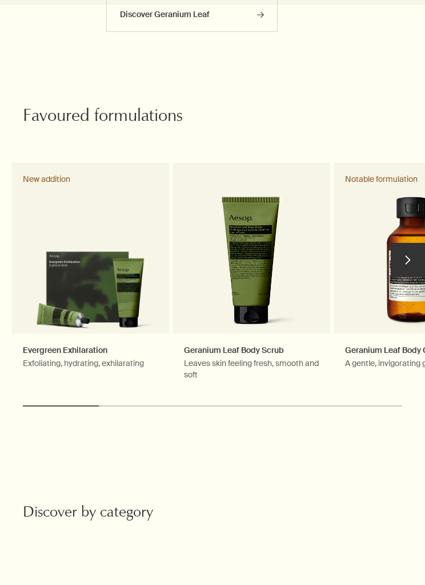
scroll to position [495, 0]
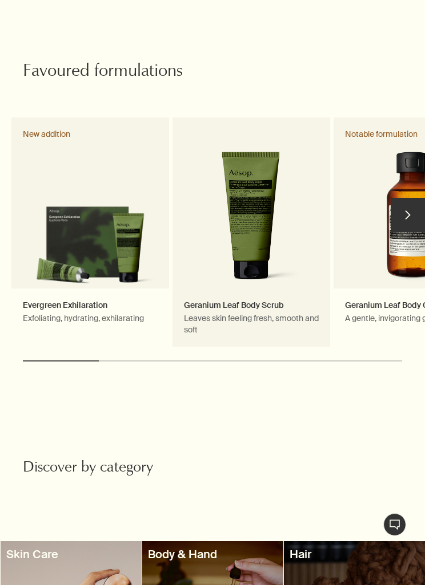
click at [267, 293] on link "Geranium Leaf Body Scrub Leaves skin feeling fresh, smooth and soft" at bounding box center [250, 232] width 157 height 229
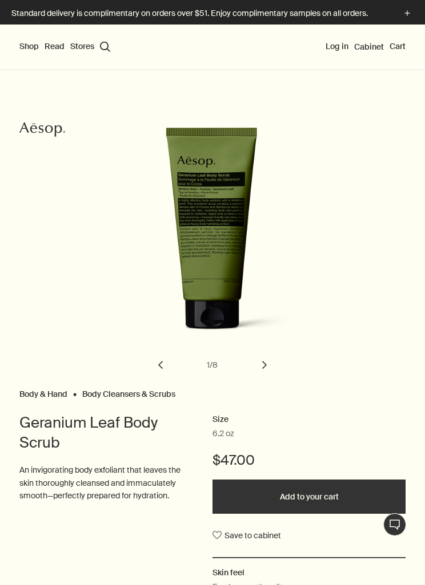
click at [33, 45] on button "Shop" at bounding box center [28, 46] width 19 height 11
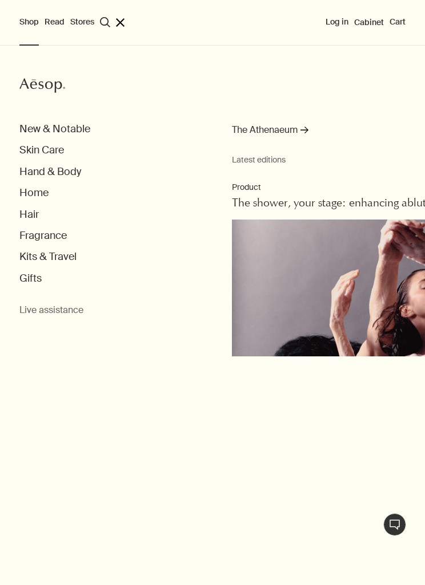
click at [89, 172] on li "Hand & Body" at bounding box center [221, 171] width 405 height 13
click at [27, 175] on button "Hand & Body" at bounding box center [50, 171] width 62 height 13
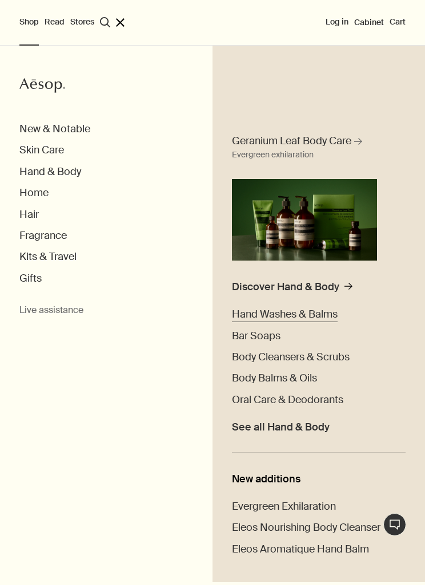
click at [334, 313] on span "Hand Washes & Balms" at bounding box center [285, 315] width 106 height 14
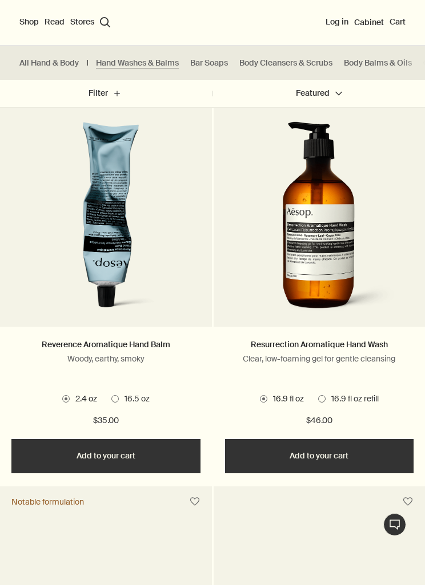
scroll to position [739, 0]
